Goal: Navigation & Orientation: Understand site structure

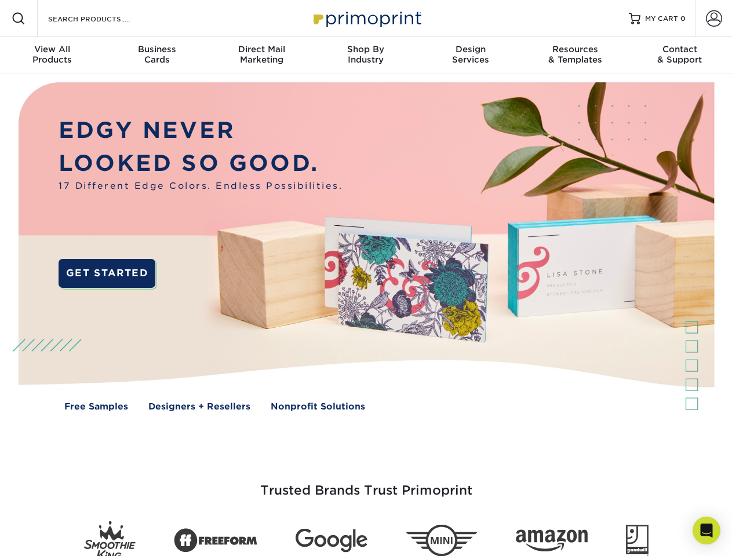
click at [366, 278] on img at bounding box center [365, 255] width 724 height 362
click at [19, 19] on span at bounding box center [19, 19] width 14 height 14
click at [713, 19] on span at bounding box center [714, 18] width 16 height 16
click at [52, 56] on div "View All Products" at bounding box center [52, 54] width 104 height 21
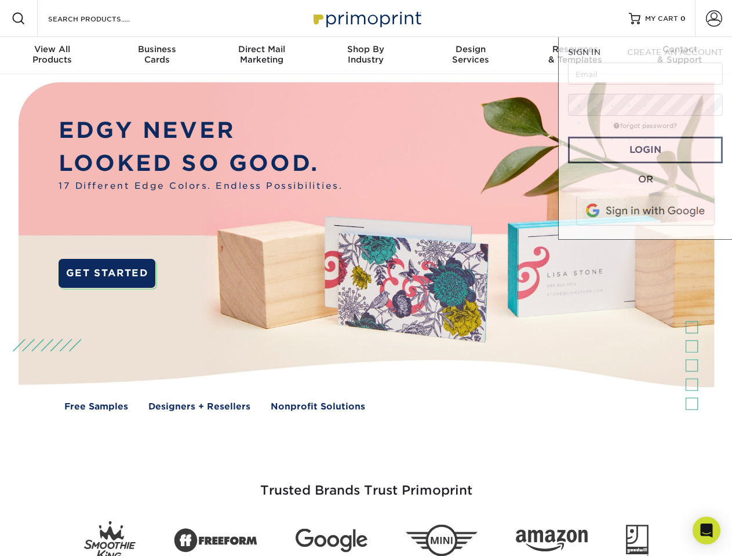
click at [156, 56] on div "Business Cards" at bounding box center [156, 54] width 104 height 21
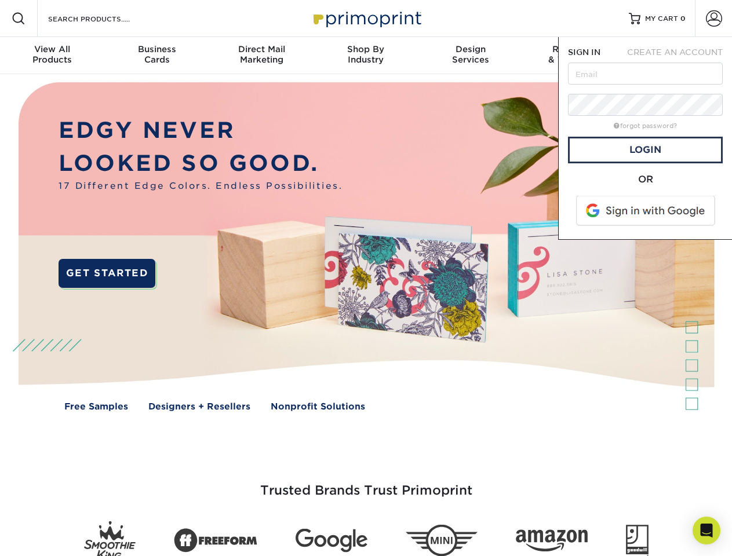
click at [261, 56] on div "Direct Mail Marketing" at bounding box center [261, 54] width 104 height 21
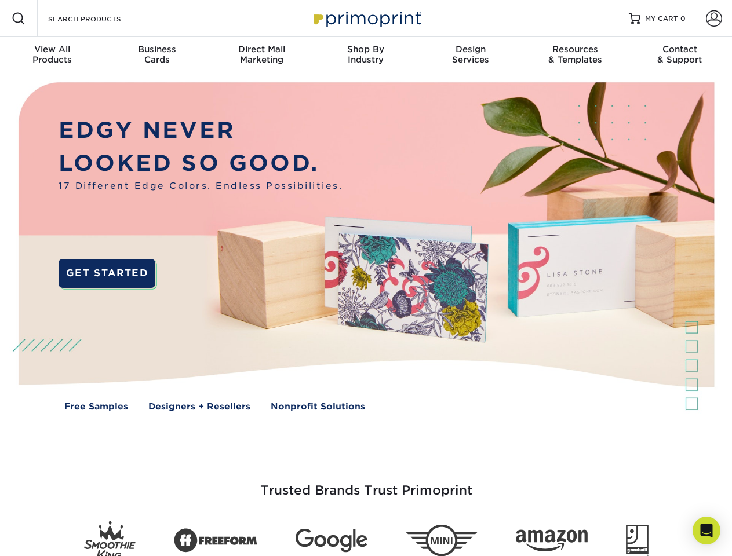
click at [366, 56] on div "Shop By Industry" at bounding box center [365, 54] width 104 height 21
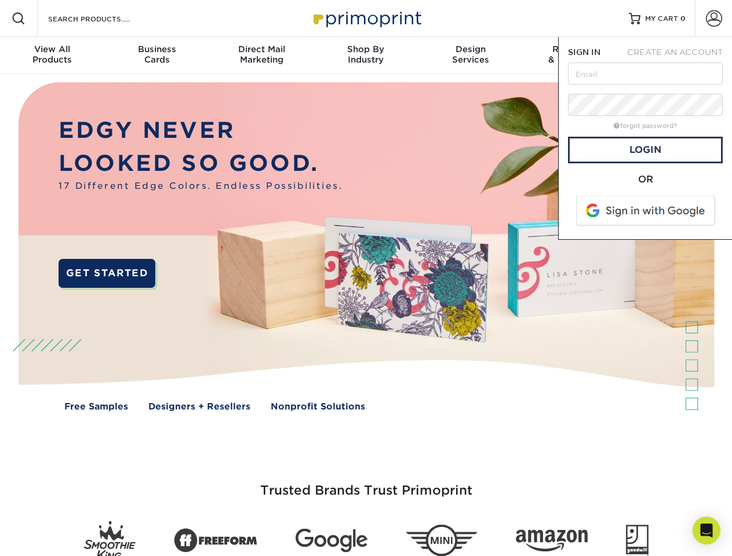
click at [470, 56] on div "Design Services" at bounding box center [470, 54] width 104 height 21
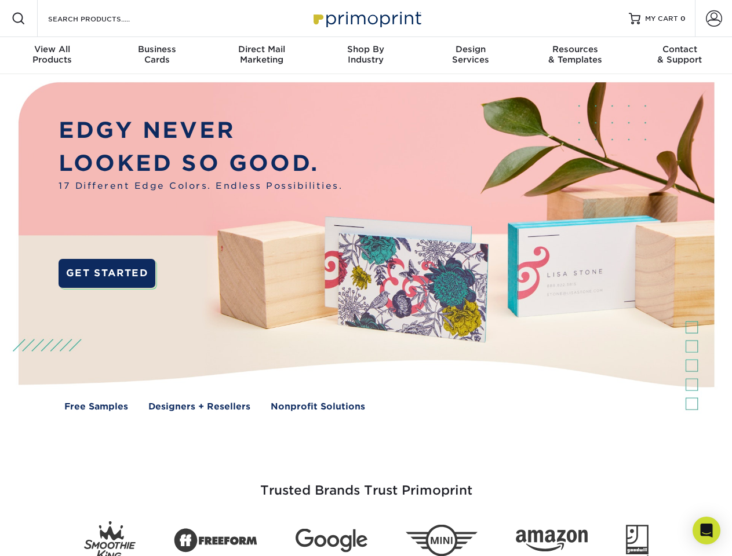
click at [575, 56] on span "SIGN IN" at bounding box center [584, 52] width 32 height 9
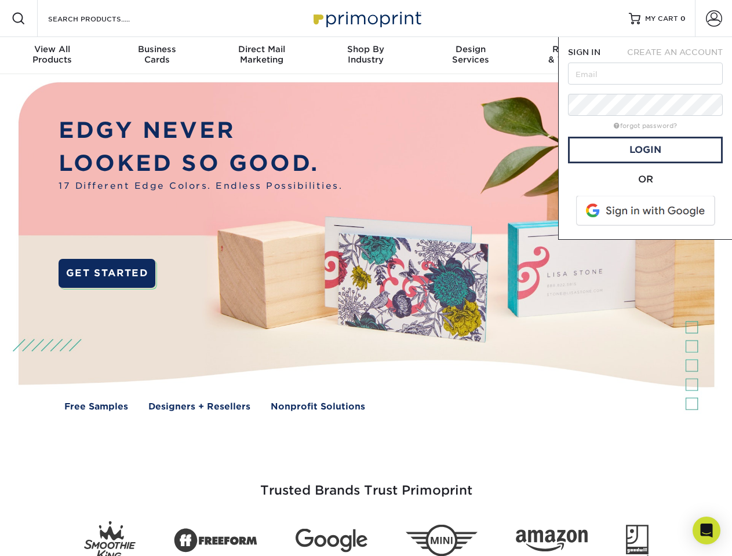
click at [680, 56] on div "Contact & Support" at bounding box center [679, 54] width 104 height 21
